Goal: Obtain resource: Download file/media

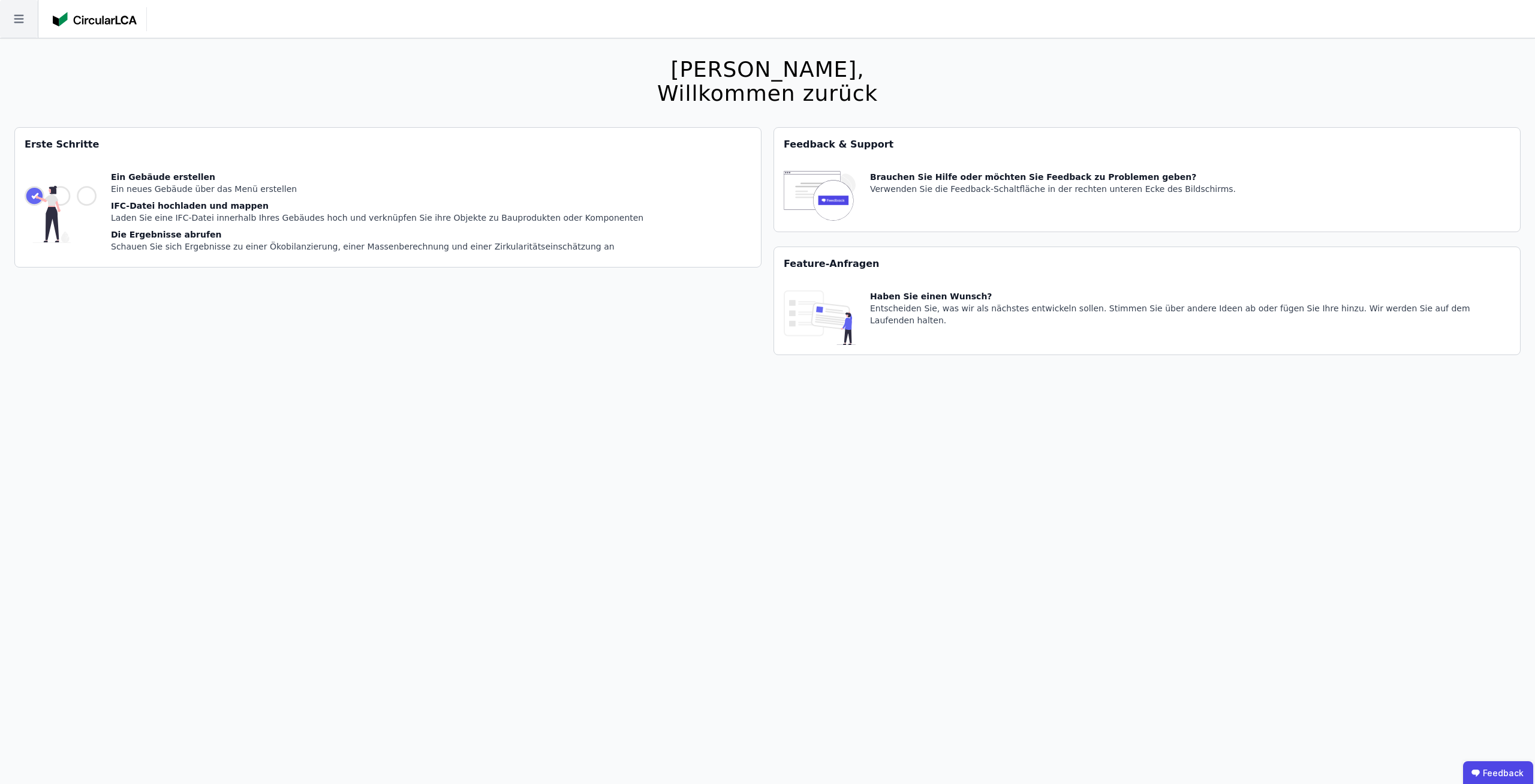
click at [28, 7] on icon at bounding box center [19, 19] width 38 height 38
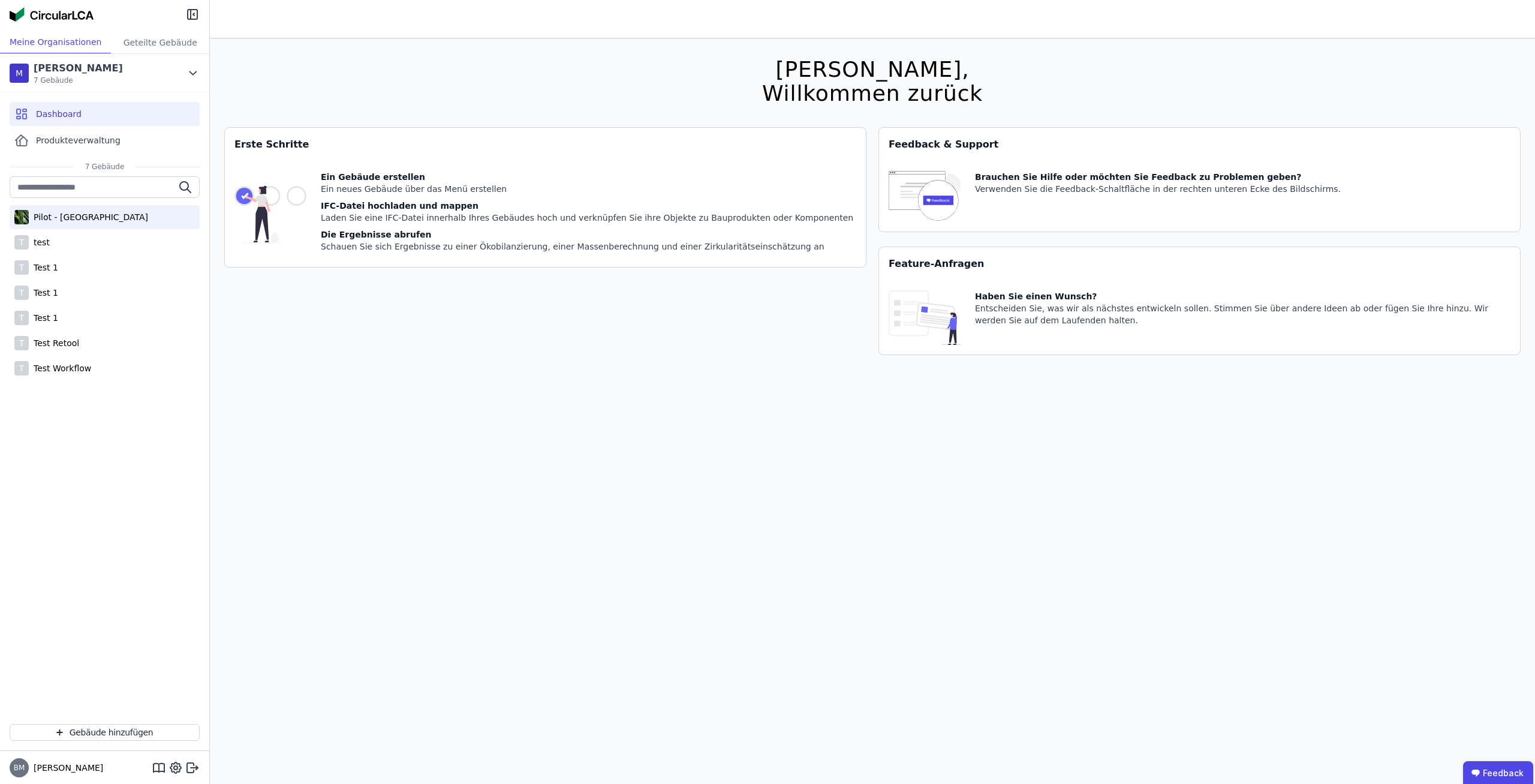
click at [111, 220] on div "Pilot - [GEOGRAPHIC_DATA]" at bounding box center [88, 217] width 120 height 12
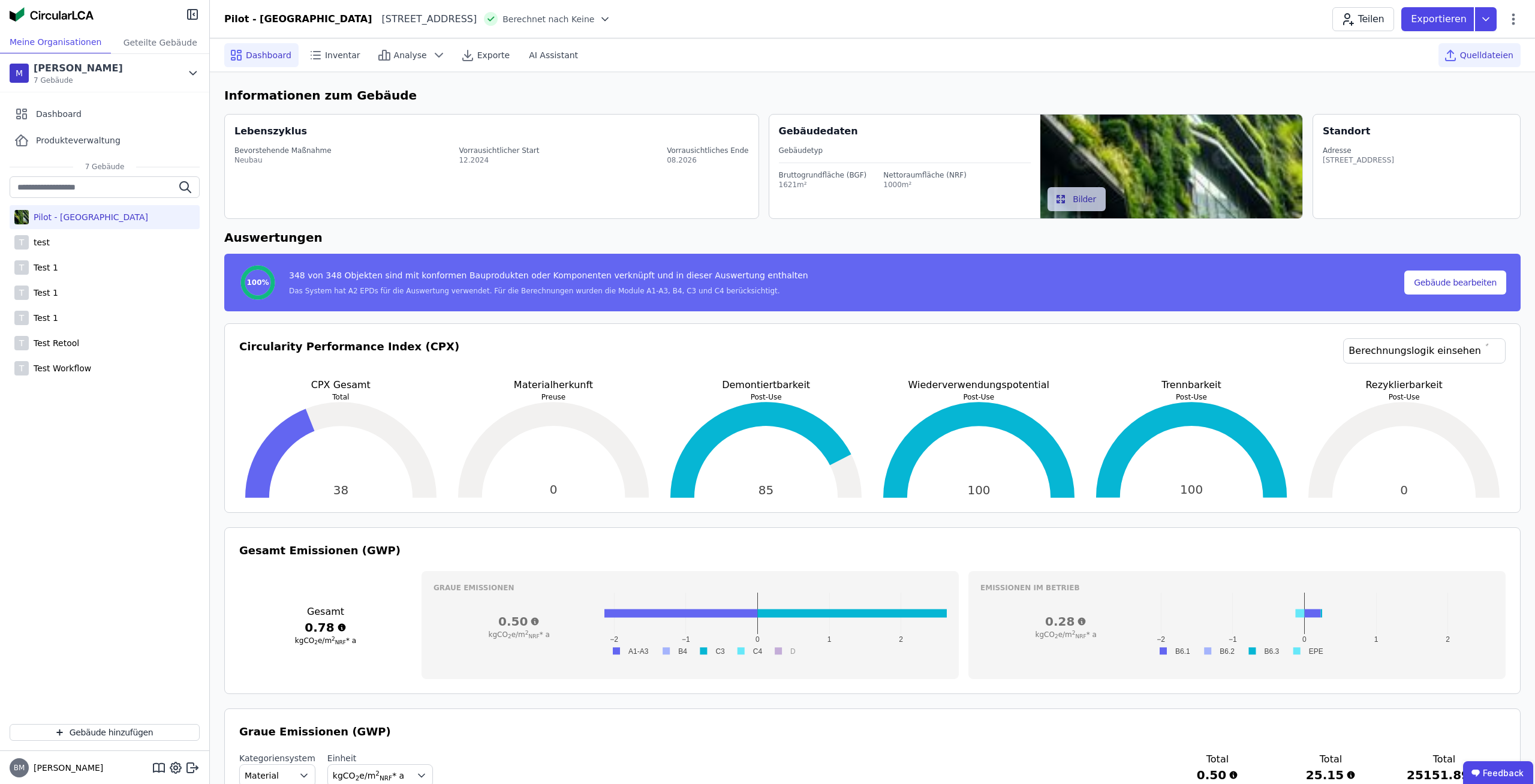
click at [1497, 51] on span "Quelldateien" at bounding box center [1486, 55] width 54 height 12
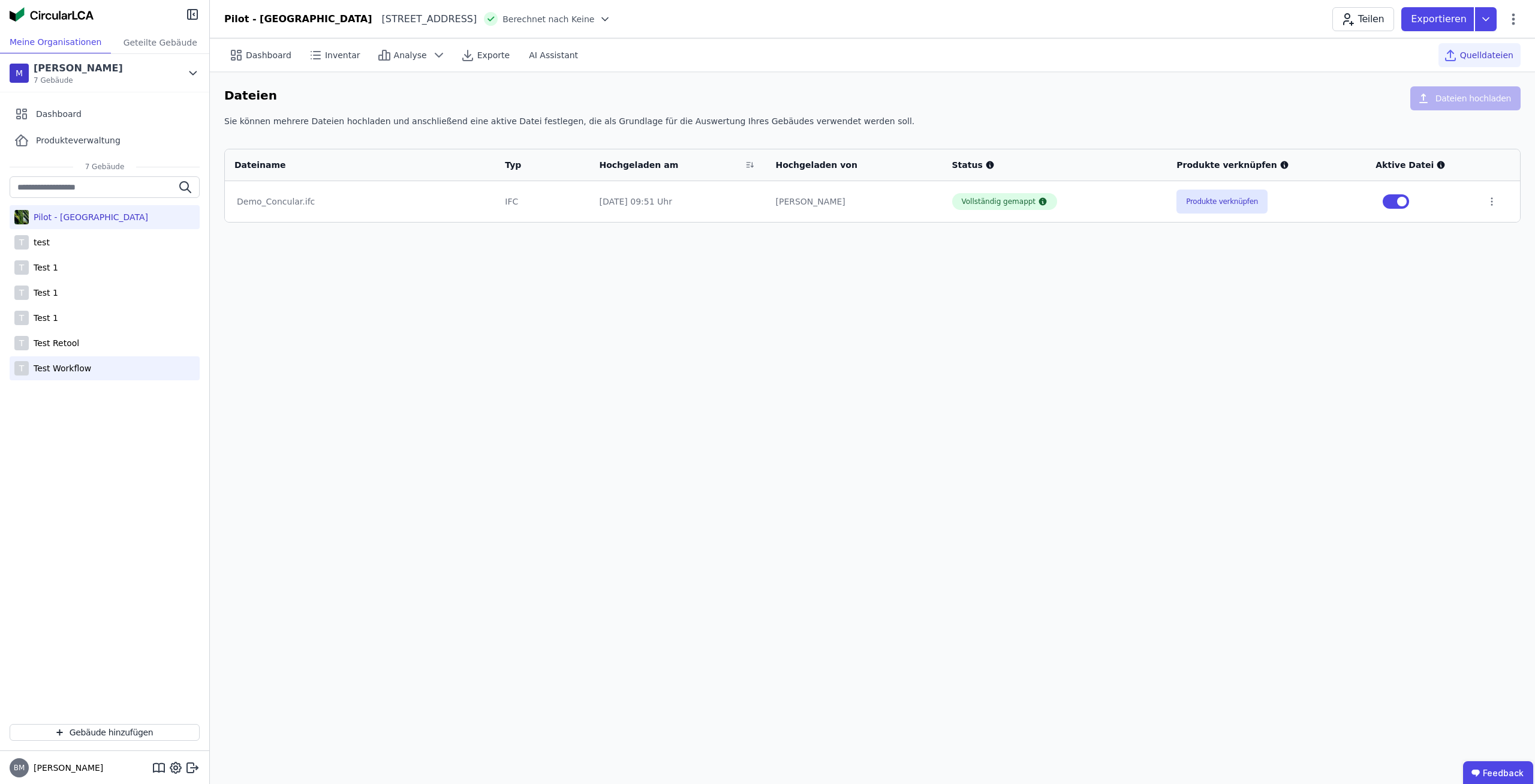
click at [81, 375] on div "T Test Workflow" at bounding box center [105, 368] width 190 height 24
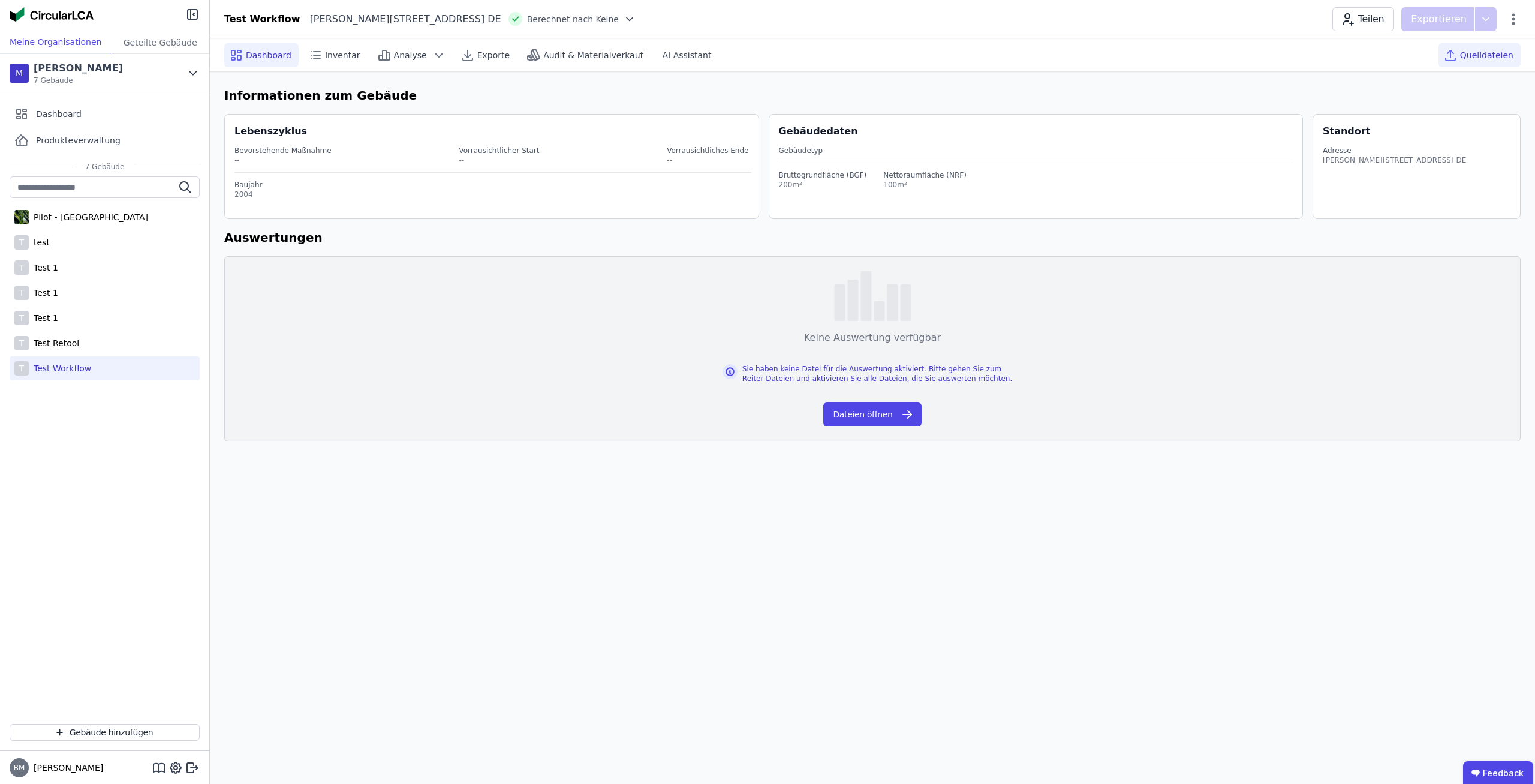
click at [1507, 49] on div "Quelldateien" at bounding box center [1480, 54] width 83 height 24
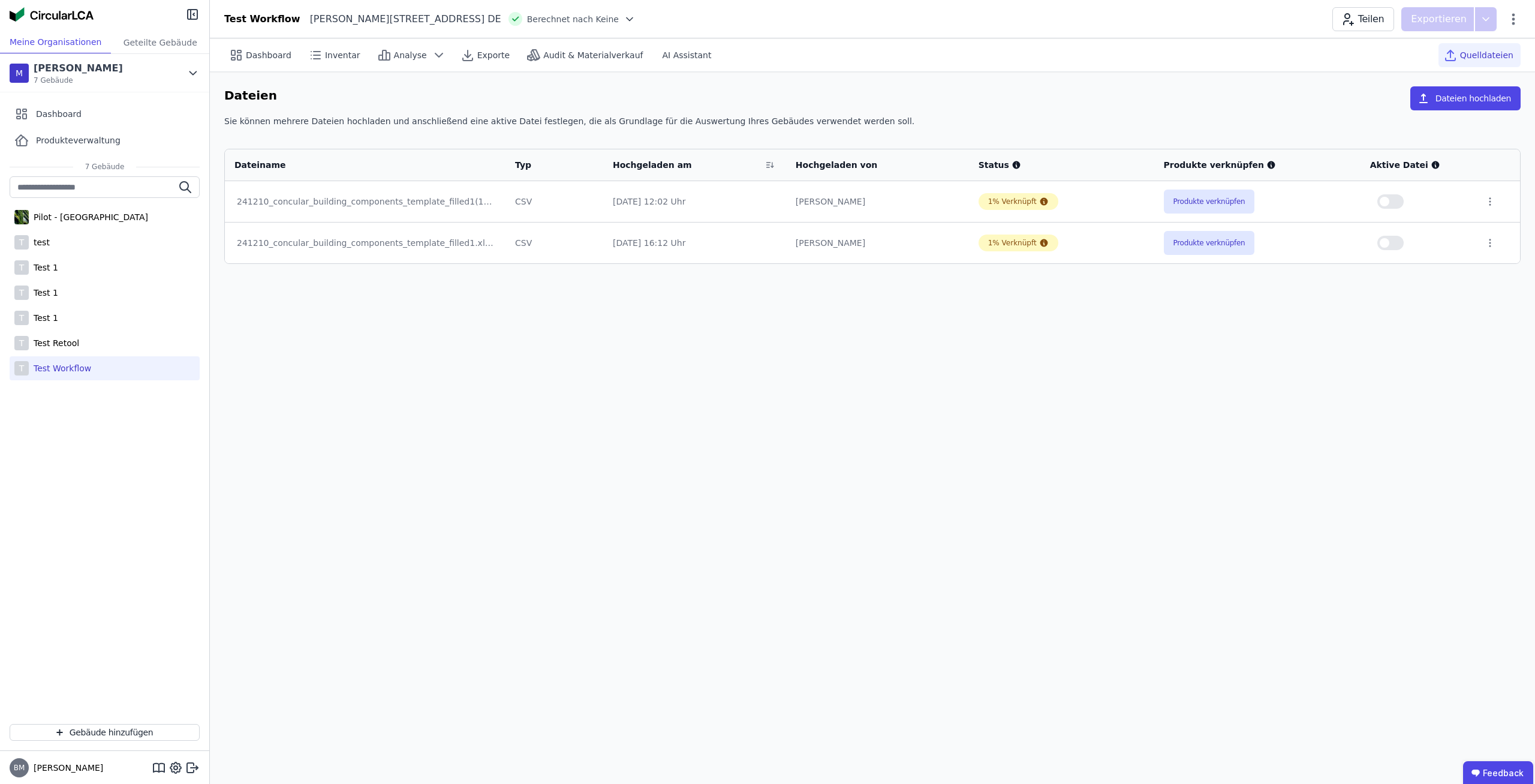
click at [1064, 340] on div "Dashboard Inventar Analyse Exporte Audit & Materialverkauf AI Assistant Quellda…" at bounding box center [872, 411] width 1325 height 745
click at [1501, 194] on td at bounding box center [1497, 201] width 45 height 40
click at [1495, 197] on div at bounding box center [1497, 201] width 26 height 11
click at [1490, 201] on icon at bounding box center [1490, 201] width 11 height 11
click at [1428, 179] on link "Herunterladen" at bounding box center [1427, 179] width 120 height 19
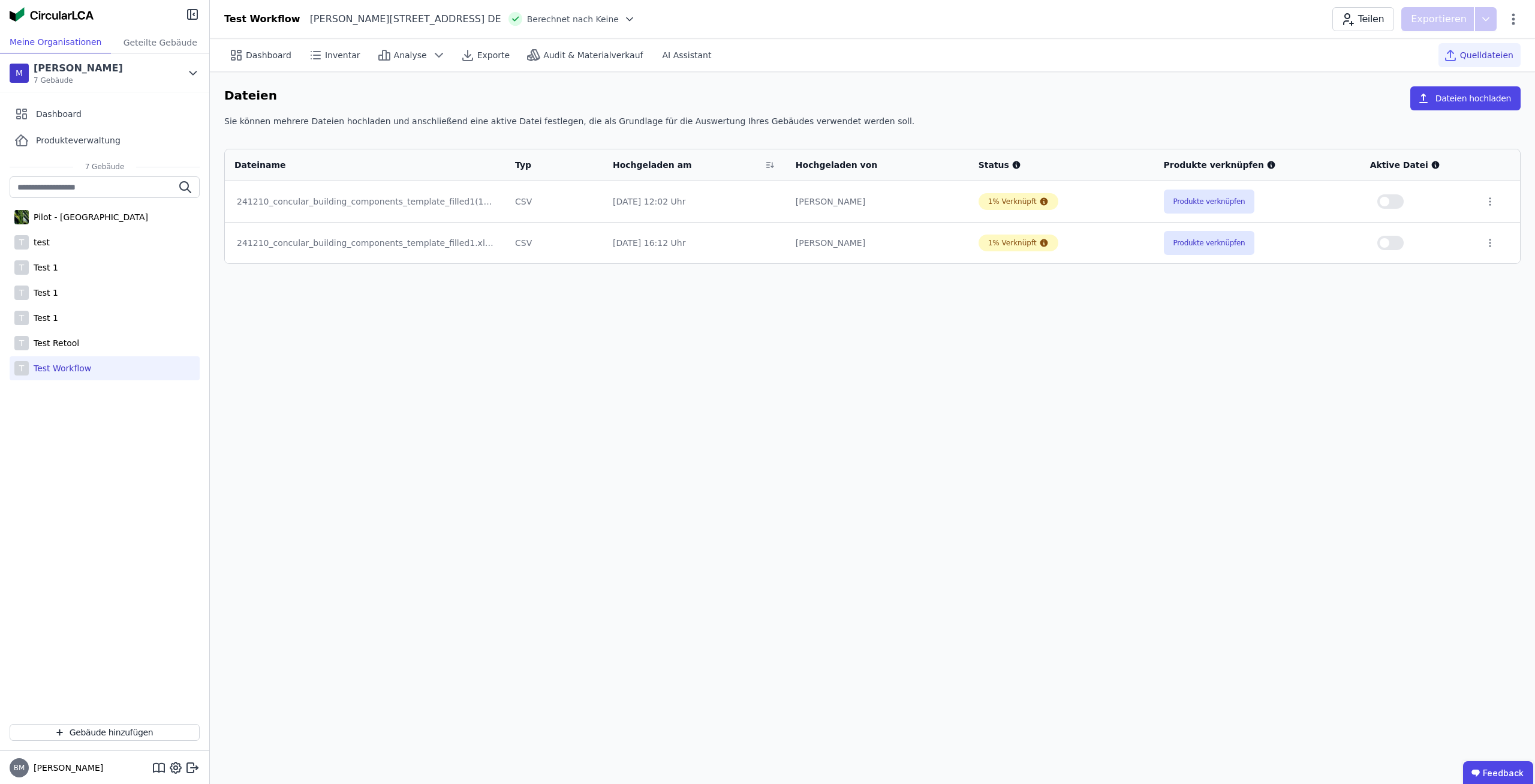
click at [734, 563] on div "Dashboard Inventar Analyse Exporte Audit & Materialverkauf AI Assistant Quellda…" at bounding box center [872, 411] width 1325 height 745
click at [1443, 100] on button "Dateien hochladen" at bounding box center [1466, 98] width 111 height 24
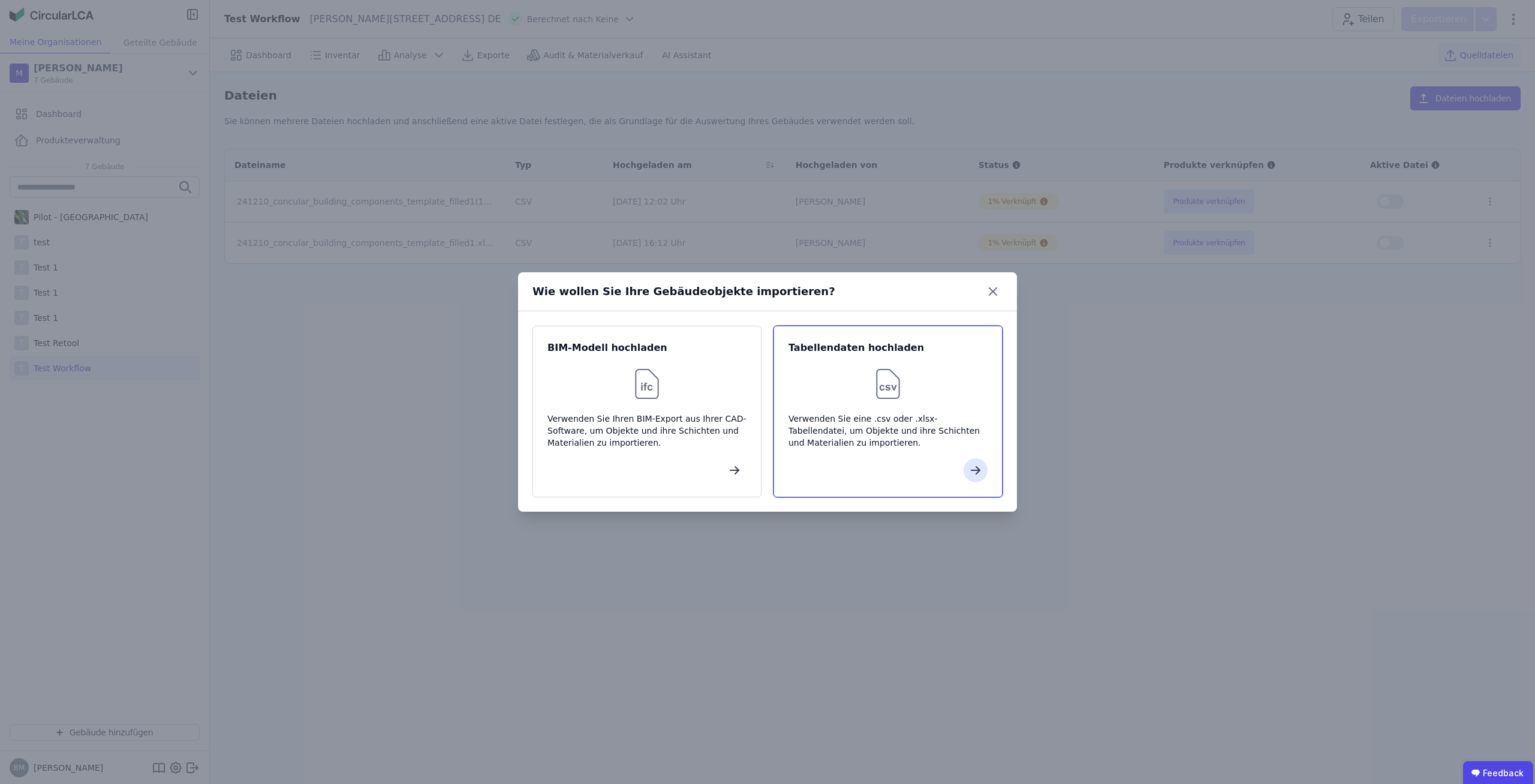
click at [882, 461] on div at bounding box center [888, 470] width 199 height 24
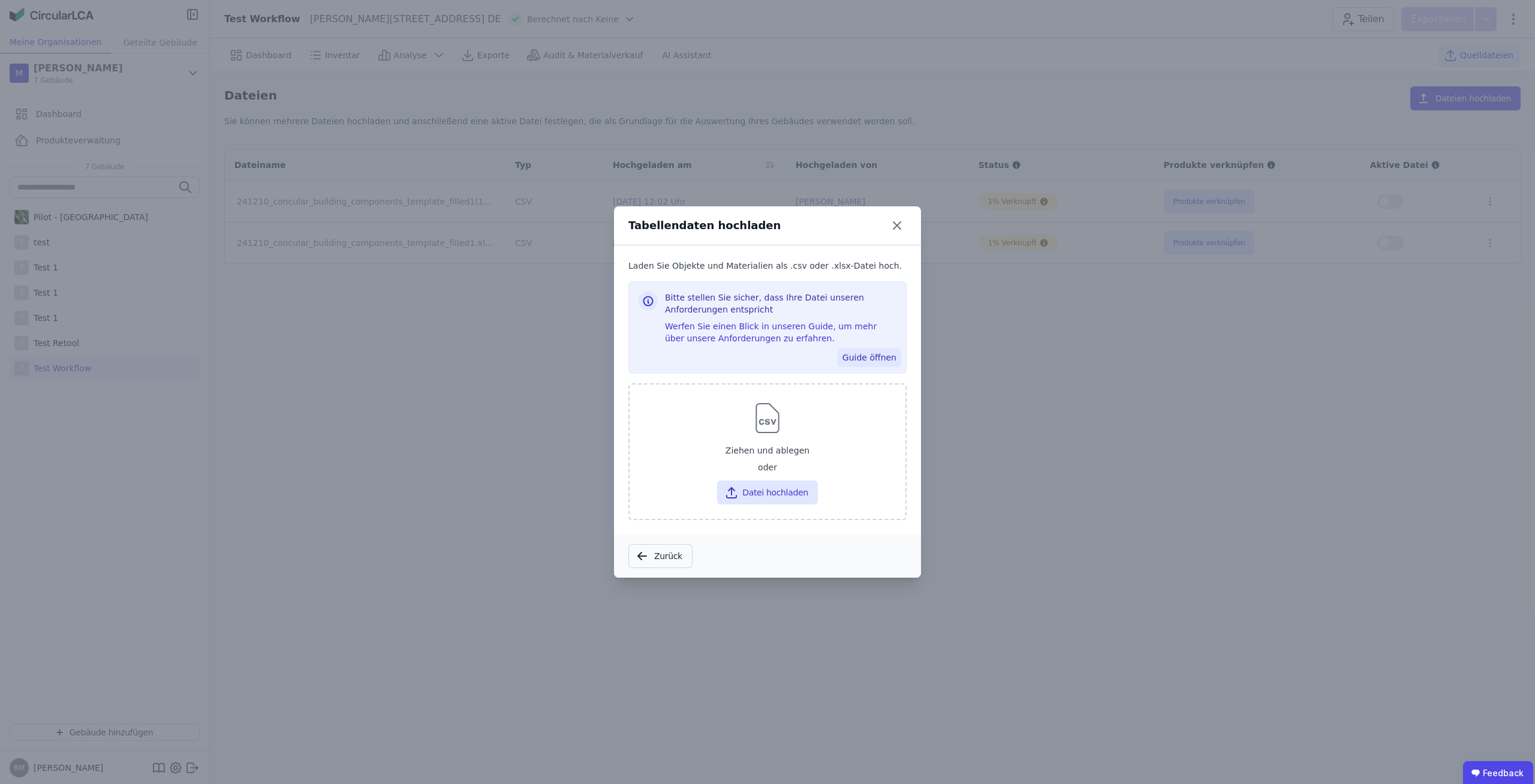
click at [883, 357] on button "Guide öffnen" at bounding box center [869, 357] width 64 height 19
click at [649, 557] on button "Zurück" at bounding box center [661, 555] width 64 height 24
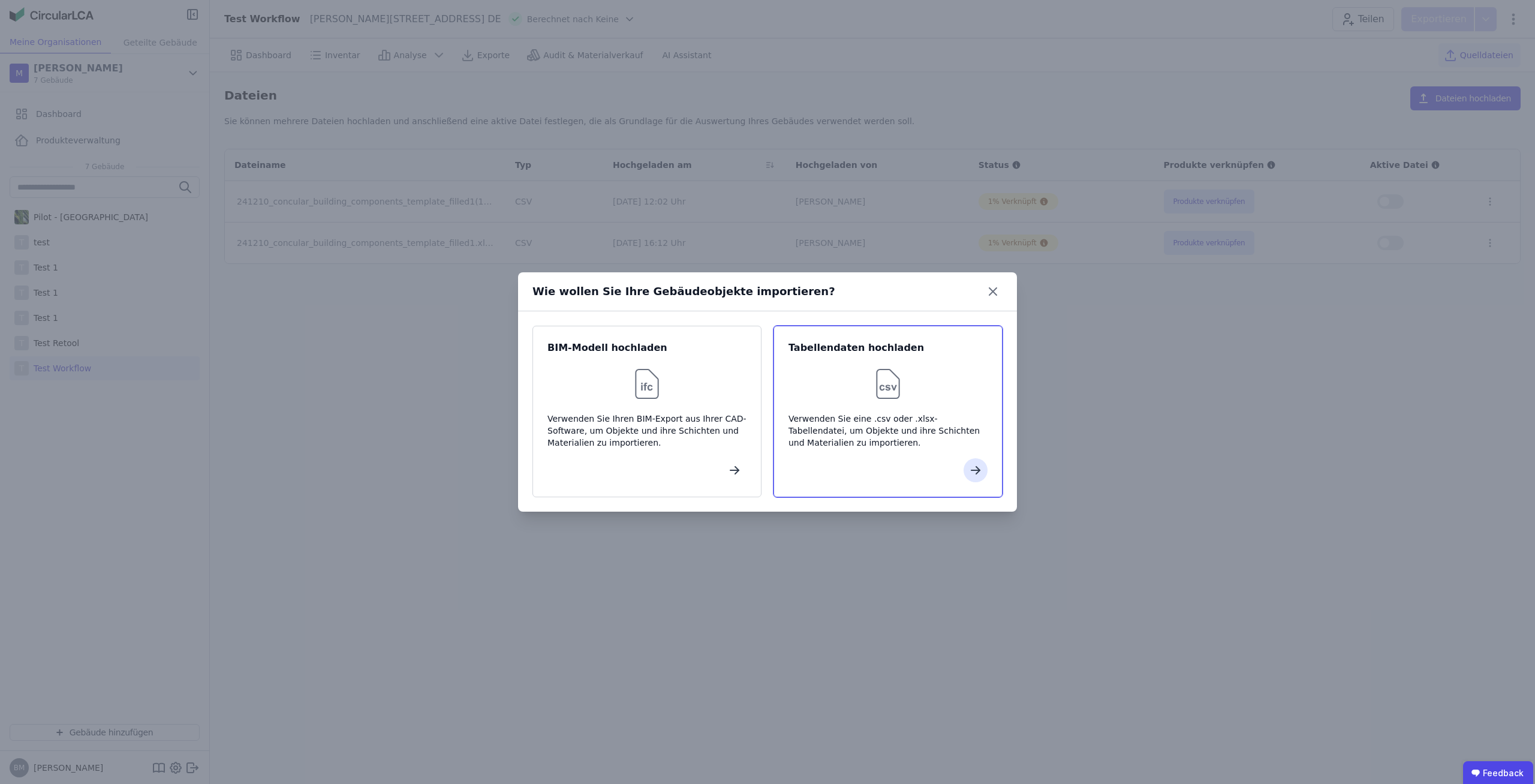
click at [857, 408] on div "Tabellendaten hochladen Verwenden Sie eine .csv oder .xlsx-Tabellendatei, um Ob…" at bounding box center [888, 412] width 229 height 172
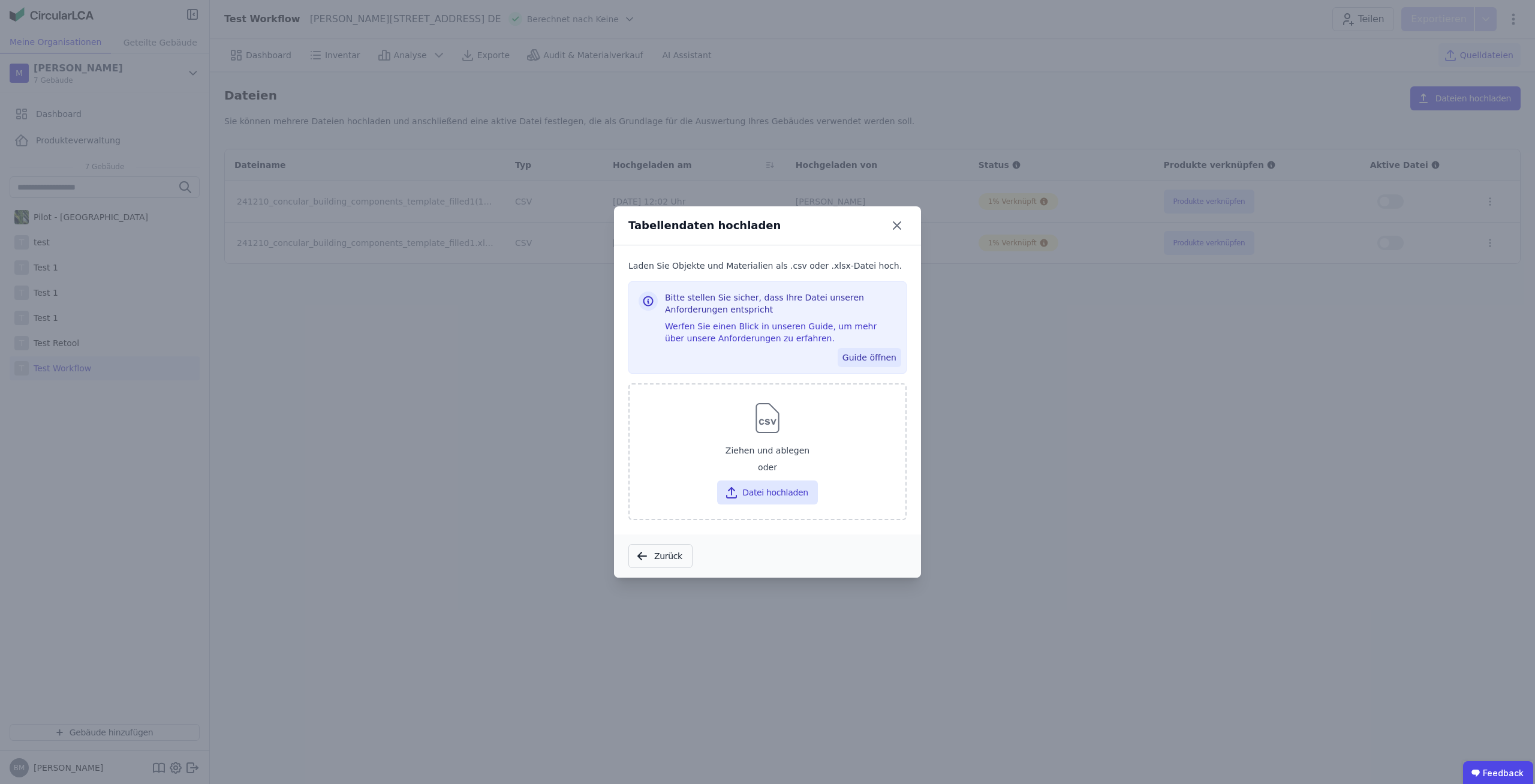
click at [860, 361] on button "Guide öffnen" at bounding box center [869, 357] width 64 height 19
